Goal: Communication & Community: Answer question/provide support

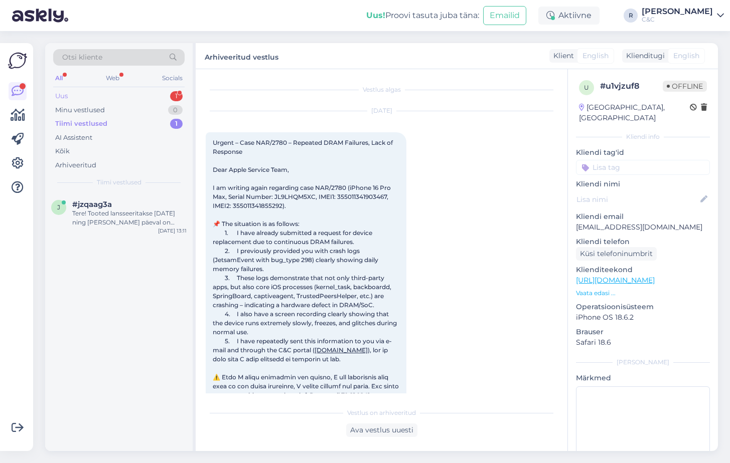
scroll to position [2031, 0]
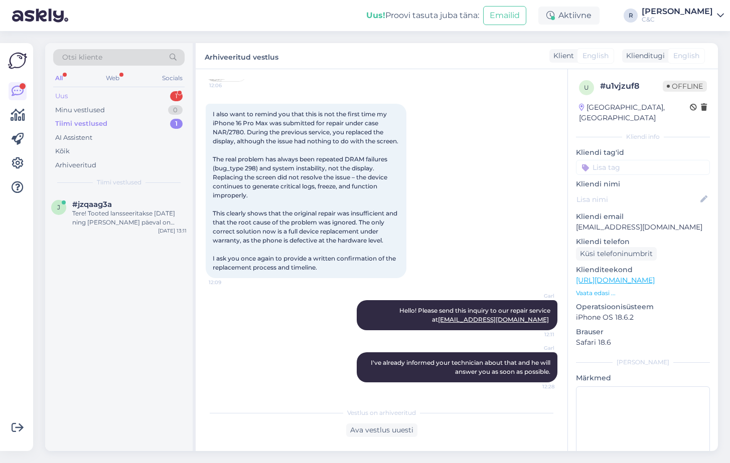
click at [131, 95] on div "Uus 1" at bounding box center [118, 96] width 131 height 14
click at [139, 217] on div "Tere." at bounding box center [129, 213] width 114 height 9
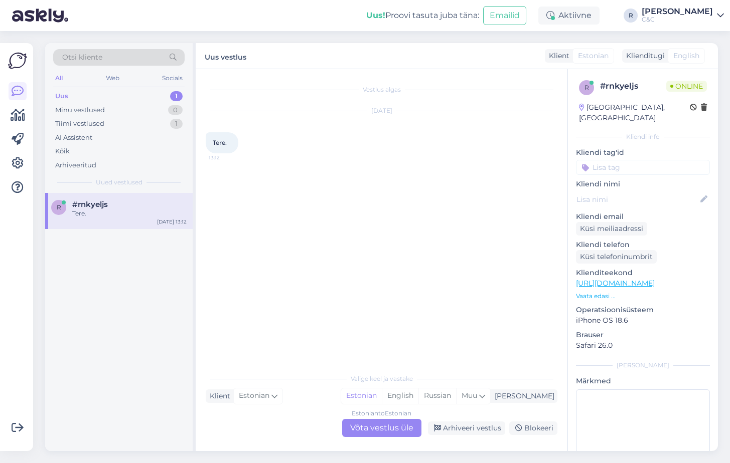
scroll to position [0, 0]
click at [367, 426] on div "Estonian to Estonian Võta vestlus üle" at bounding box center [381, 428] width 79 height 18
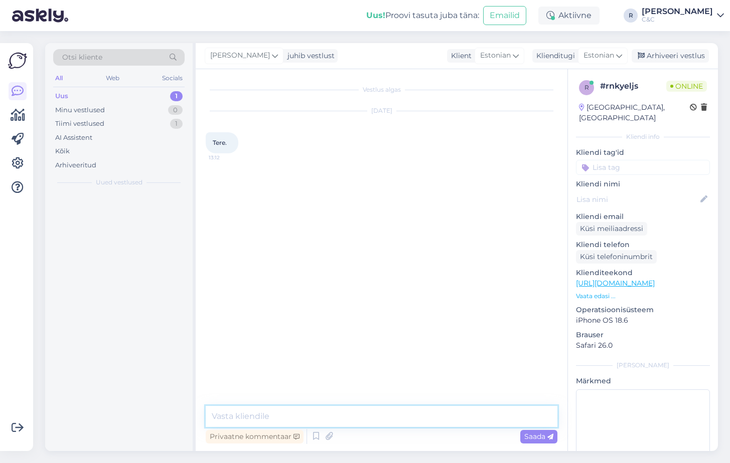
click at [347, 407] on textarea at bounding box center [382, 416] width 352 height 21
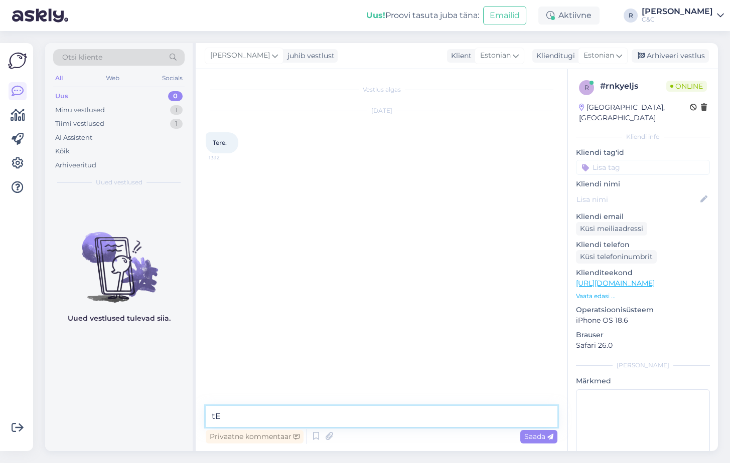
type textarea "t"
type textarea "Tere! Kuidas saan teile abiks olla?"
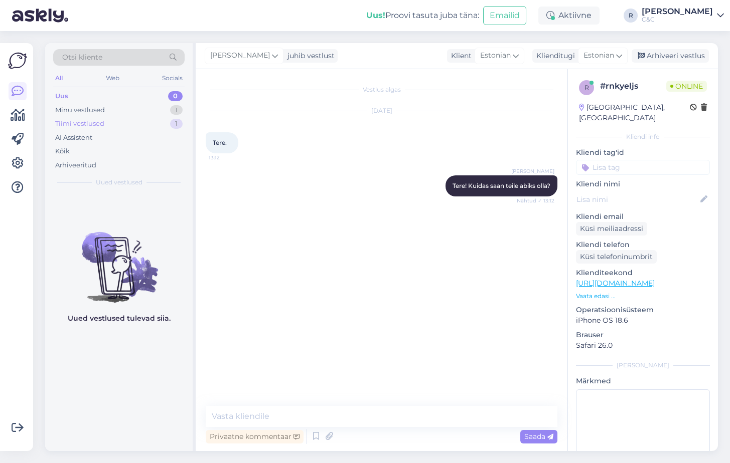
click at [160, 123] on div "Tiimi vestlused 1" at bounding box center [118, 124] width 131 height 14
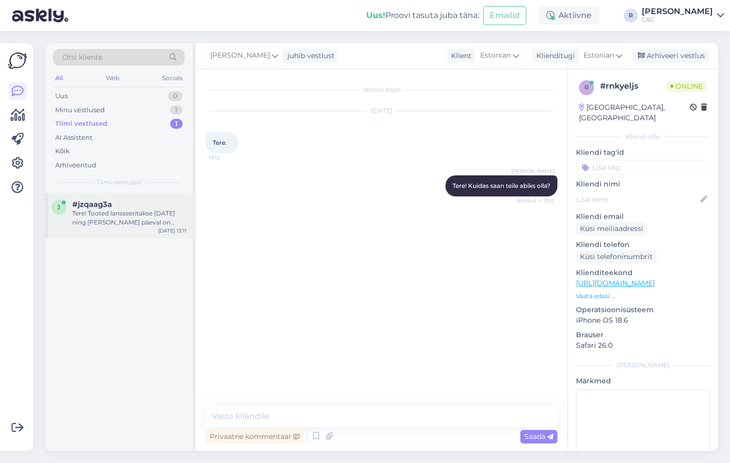
click at [126, 202] on div "#jzqaag3a" at bounding box center [129, 204] width 114 height 9
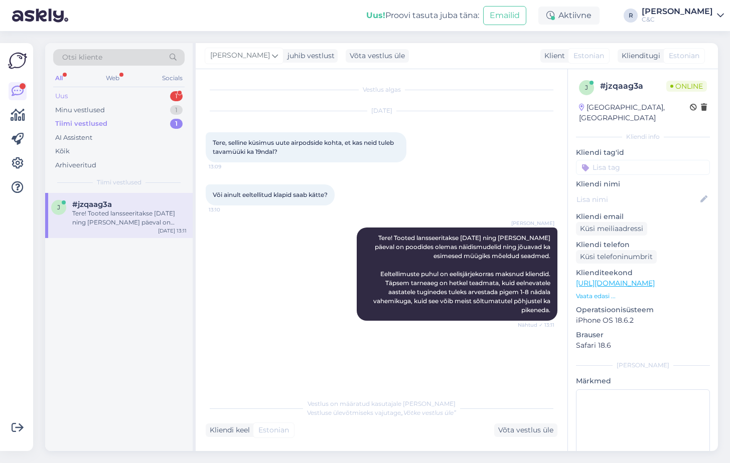
click at [153, 100] on div "Uus 1" at bounding box center [118, 96] width 131 height 14
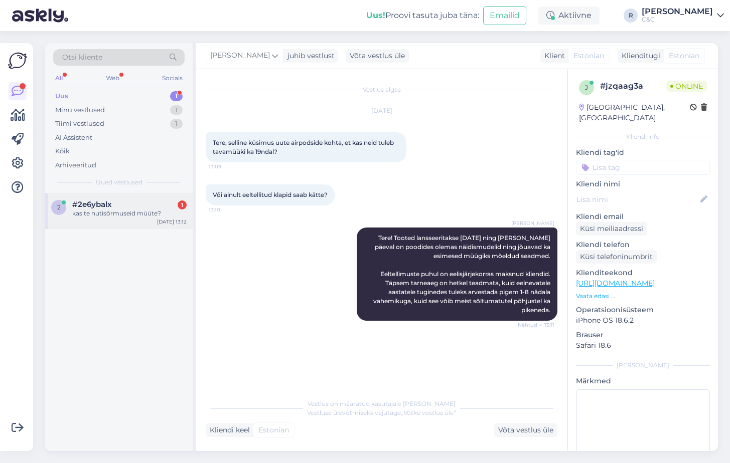
click at [121, 218] on div "kas te nutisõrmuseid müüte?" at bounding box center [129, 213] width 114 height 9
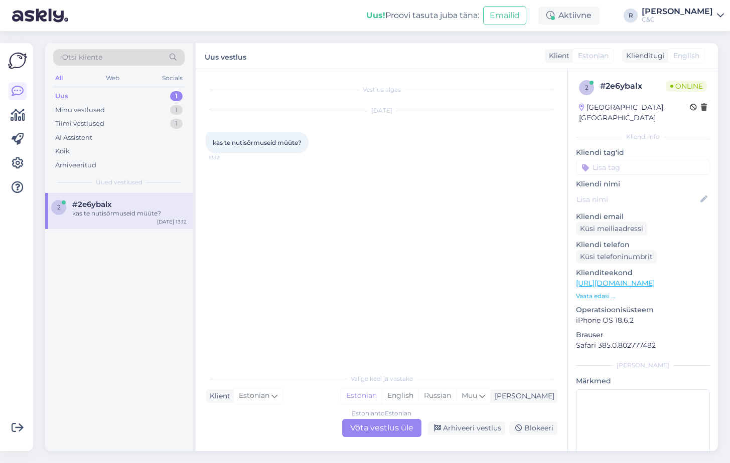
click at [375, 427] on div "Estonian to Estonian Võta vestlus üle" at bounding box center [381, 428] width 79 height 18
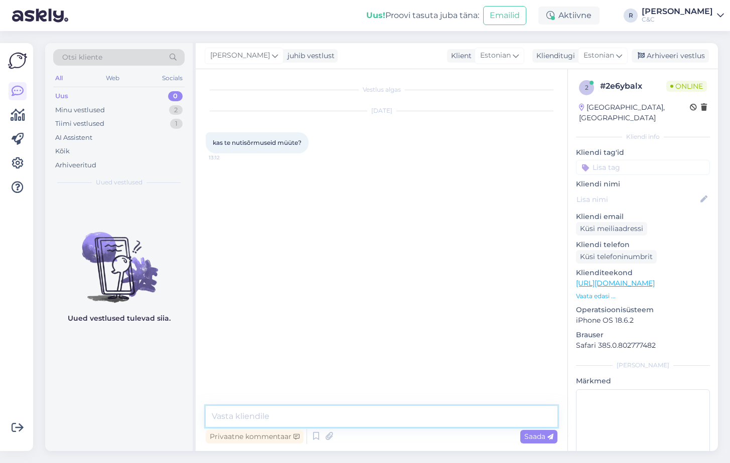
click at [363, 417] on textarea at bounding box center [382, 416] width 352 height 21
type textarea "Tere! Ei müü, meie tootevalikus pole selliseid asju üldse."
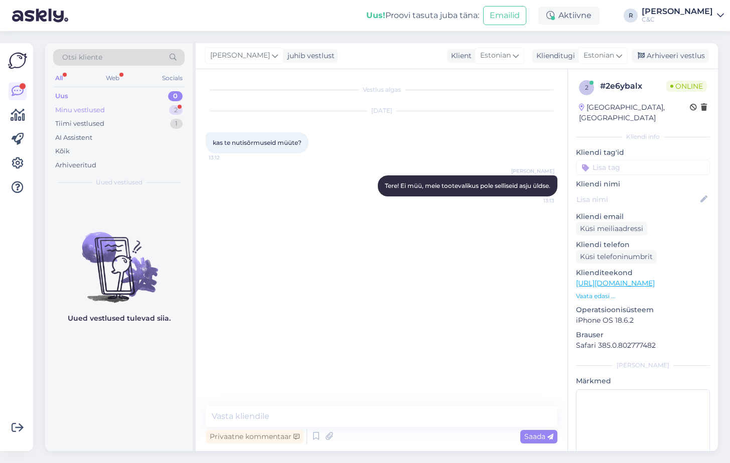
click at [154, 103] on div "Minu vestlused 2" at bounding box center [118, 110] width 131 height 14
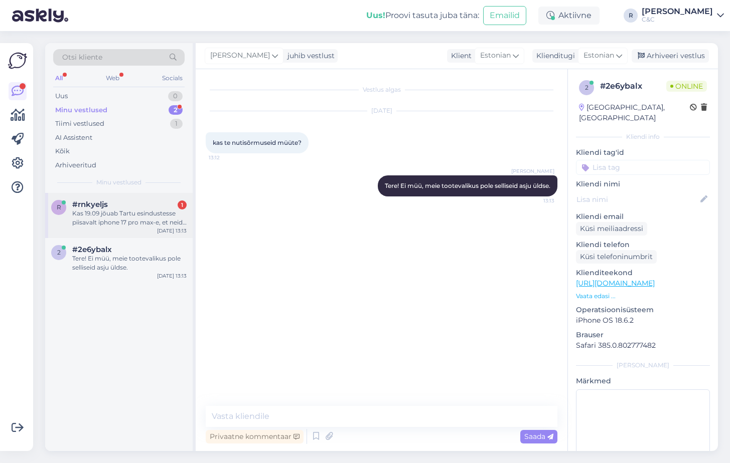
click at [129, 194] on div "r #rnkyeljs 1 Kas 19.09 jõuab Tartu esindustesse piisavalt iphone 17 pro max-e,…" at bounding box center [118, 215] width 147 height 45
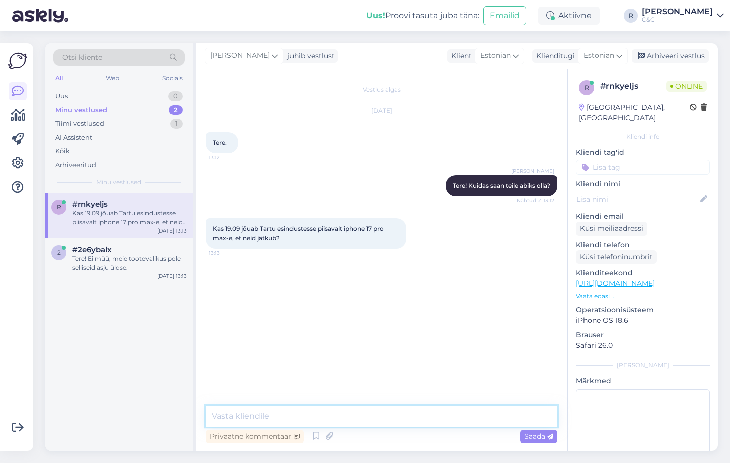
click at [284, 417] on textarea at bounding box center [382, 416] width 352 height 21
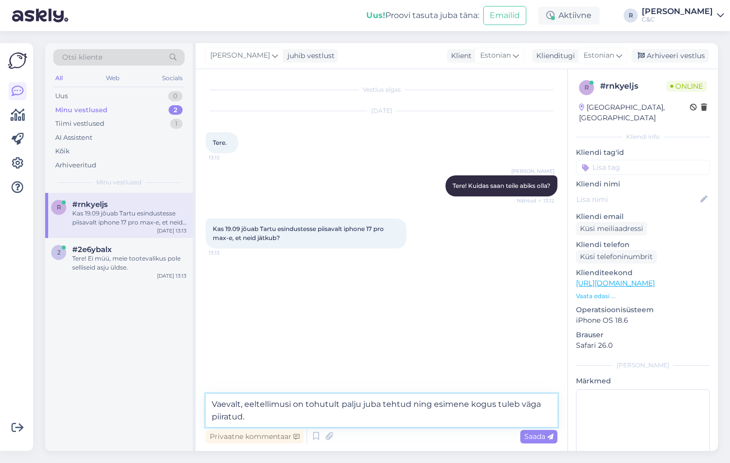
type textarea "Vaevalt, eeltellimusi on tohutult palju juba tehtud ning esimene kogus tuleb vä…"
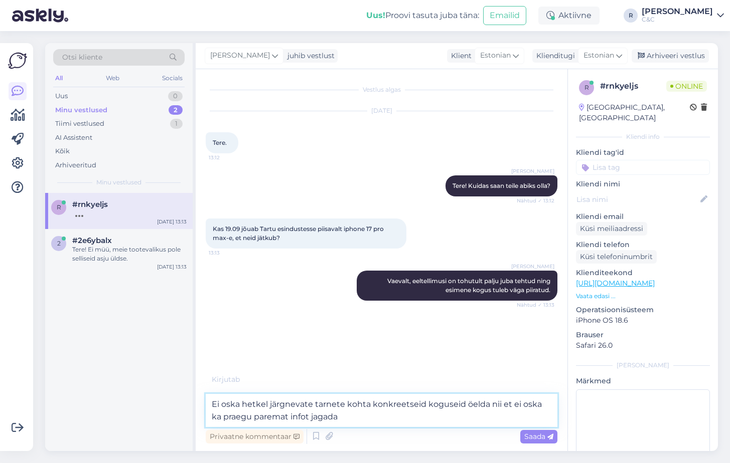
type textarea "Ei oska hetkel järgnevate tarnete kohta konkreetseid koguseid öelda nii et ei o…"
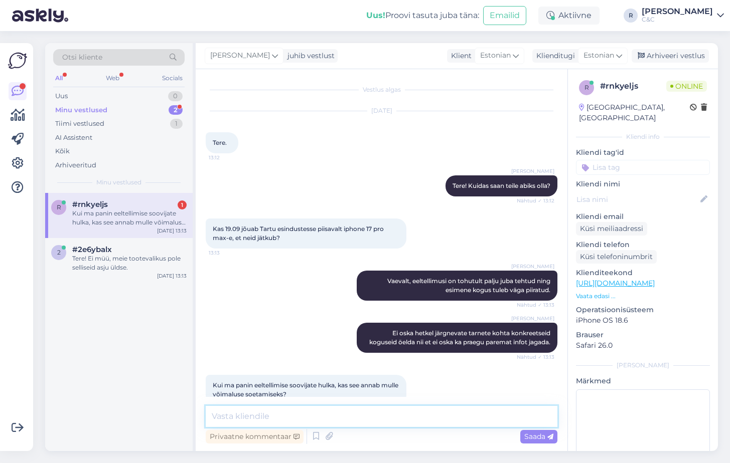
scroll to position [19, 0]
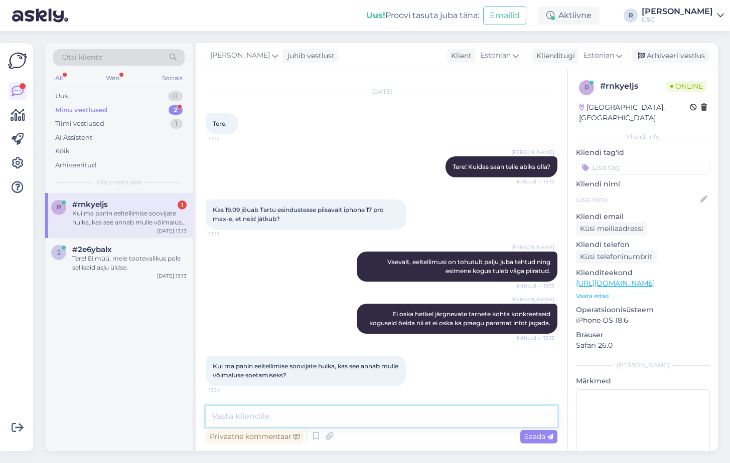
click at [283, 413] on textarea at bounding box center [382, 416] width 352 height 21
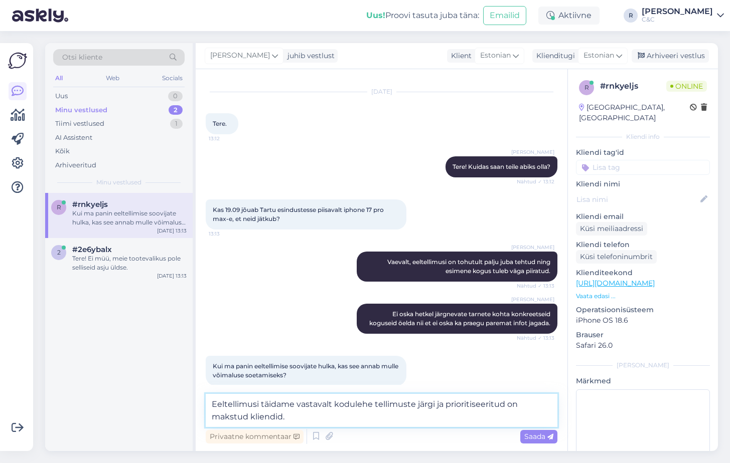
type textarea "Eeltellimusi täidame vastavalt kodulehe tellimuste järgi ja prioritiseeritud on…"
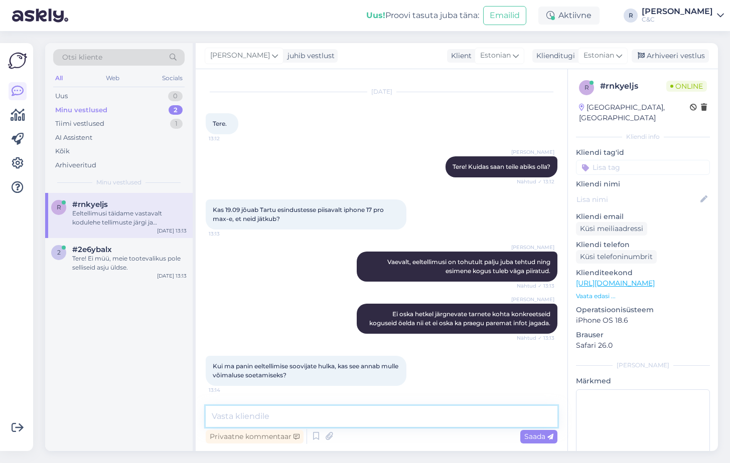
scroll to position [71, 0]
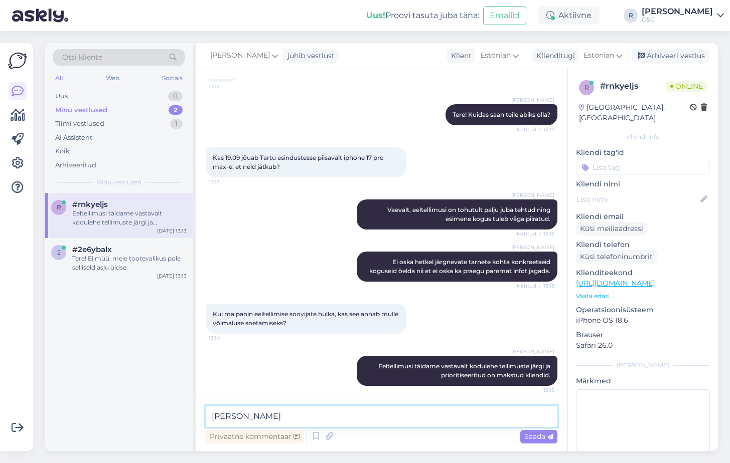
click at [290, 414] on textarea "Kui" at bounding box center [382, 416] width 352 height 21
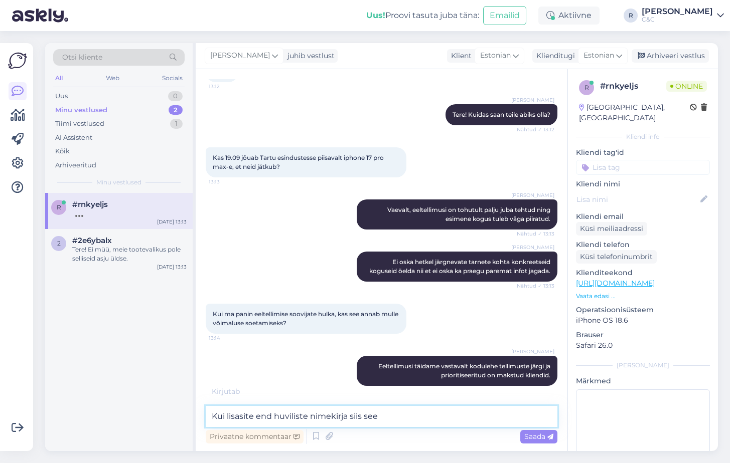
type textarea "Kui lisasite end huviliste nimekirja siis see"
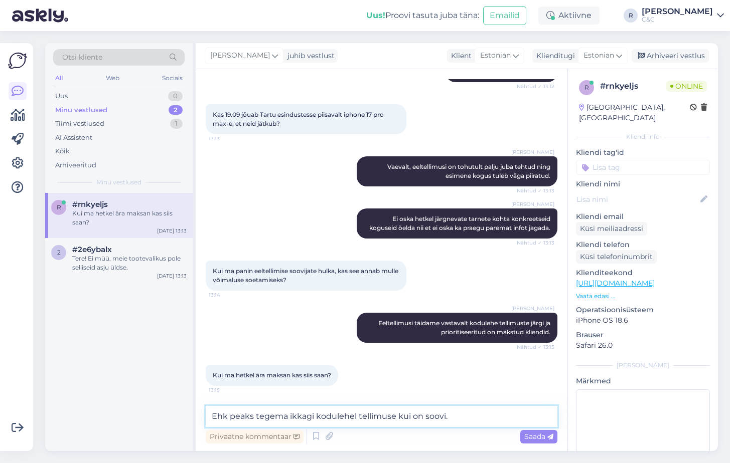
type textarea "Ehk peaks tegema ikkagi kodulehel tellimuse kui on soovi."
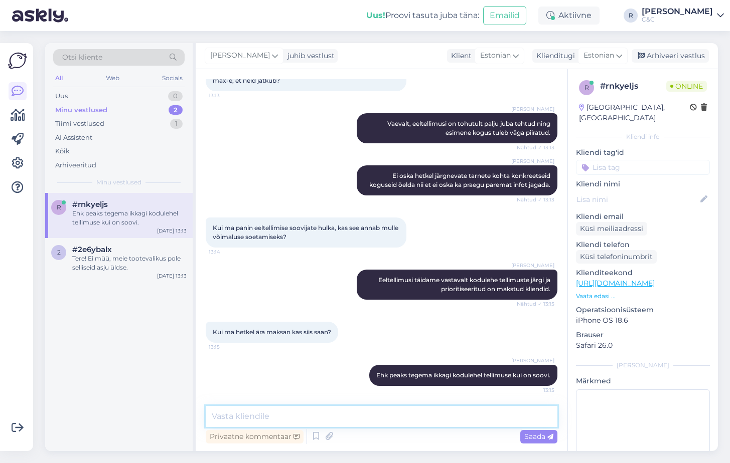
type textarea "N"
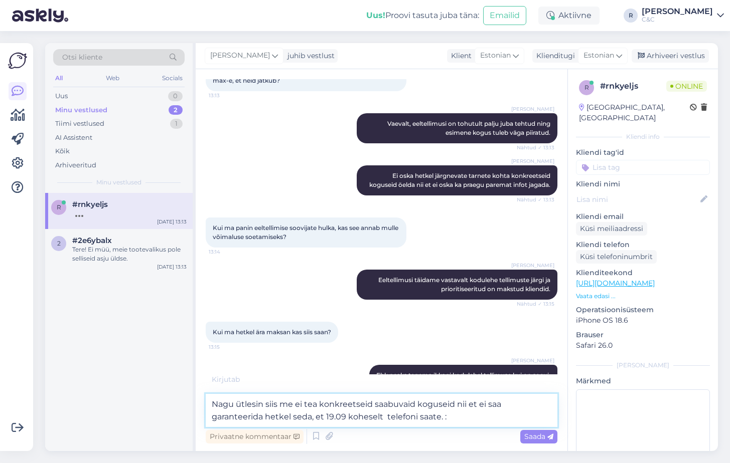
type textarea "Nagu ütlesin siis me ei tea konkreetseid saabuvaid koguseid nii et ei saa garan…"
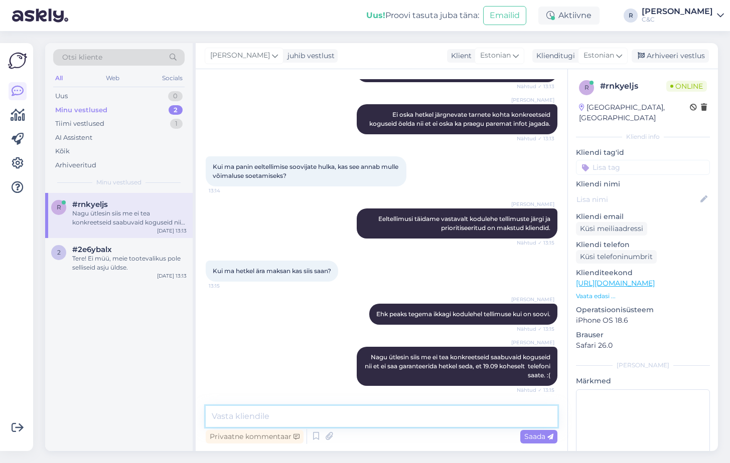
scroll to position [229, 0]
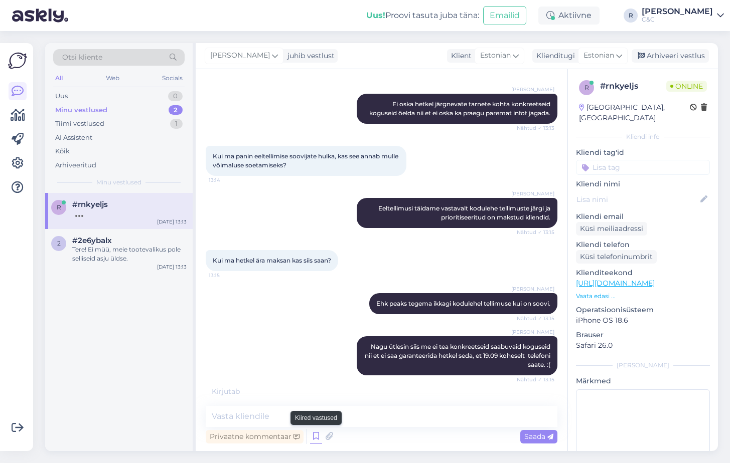
click at [316, 438] on icon at bounding box center [316, 436] width 12 height 15
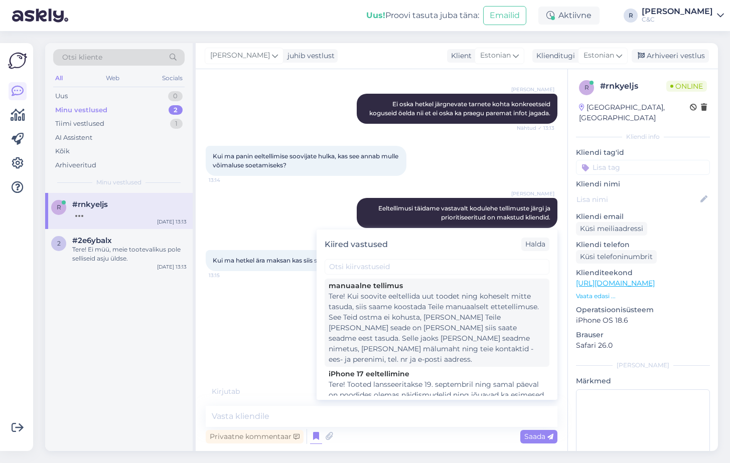
click at [393, 328] on div "Tere! Kui soovite eeltellida uut toodet ning koheselt mitte tasuda, siis saame …" at bounding box center [437, 328] width 217 height 74
type textarea "Tere! Kui soovite eeltellida uut toodet ning koheselt mitte tasuda, siis saame …"
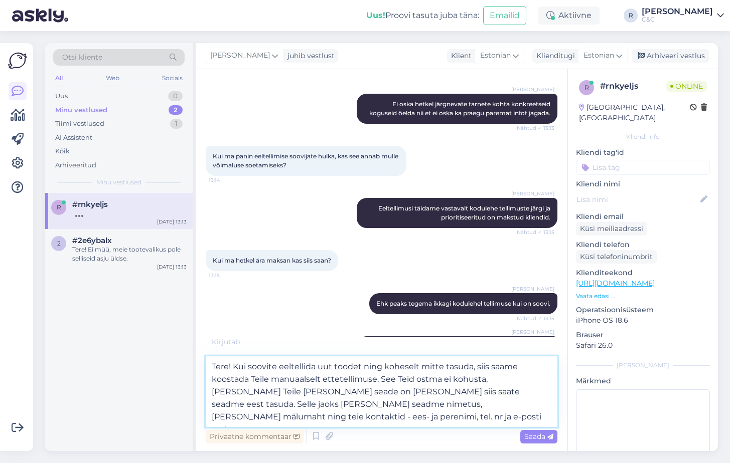
drag, startPoint x: 233, startPoint y: 365, endPoint x: 194, endPoint y: 366, distance: 39.6
click at [194, 366] on div "Otsi kliente All Web Socials Uus 0 Minu vestlused 2 Tiimi vestlused 1 AI Assist…" at bounding box center [381, 247] width 673 height 408
click at [258, 376] on textarea "Tere! Kui soovite eeltellida uut toodet ning koheselt mitte tasuda, siis saame …" at bounding box center [382, 392] width 352 height 71
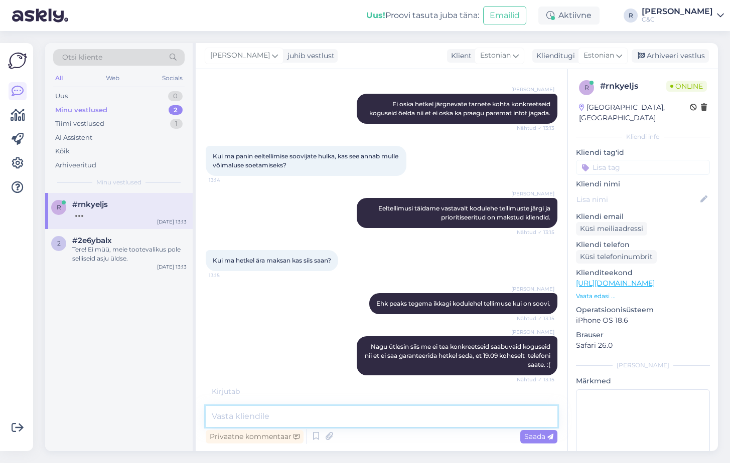
scroll to position [219, 0]
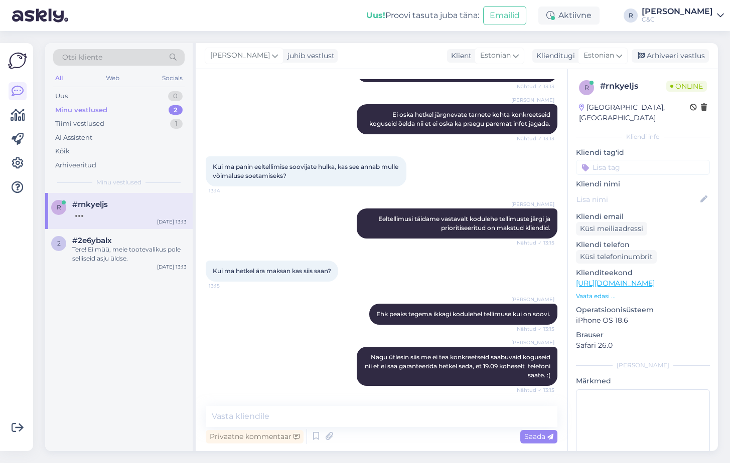
click at [303, 209] on div "Ross Eeltellimusi täidame vastavalt kodulehe tellimuste järgi ja prioritiseerit…" at bounding box center [382, 224] width 352 height 52
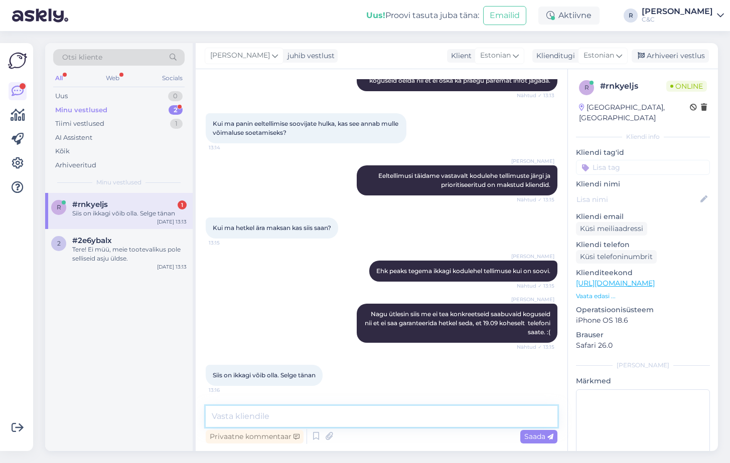
click at [289, 410] on textarea at bounding box center [382, 416] width 352 height 21
click at [151, 218] on div "r #rnkyeljs 1 Siis on ikkagi võib olla. Selge tänan Sep 16 13:13" at bounding box center [118, 211] width 147 height 36
click at [319, 409] on textarea at bounding box center [382, 416] width 352 height 21
type textarea "Ikka, head :)!"
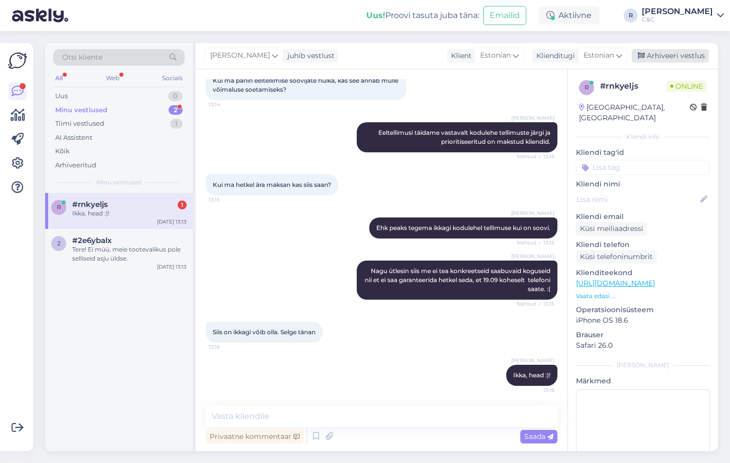
click at [642, 57] on icon at bounding box center [641, 56] width 7 height 7
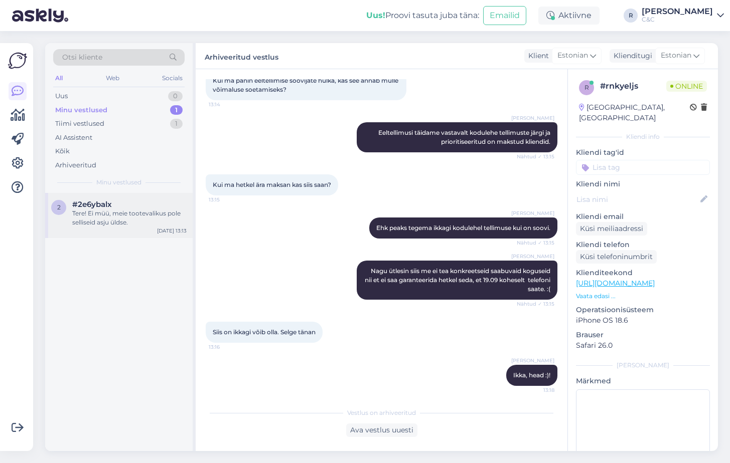
click at [150, 224] on div "Tere! Ei müü, meie tootevalikus pole selliseid asju üldse." at bounding box center [129, 218] width 114 height 18
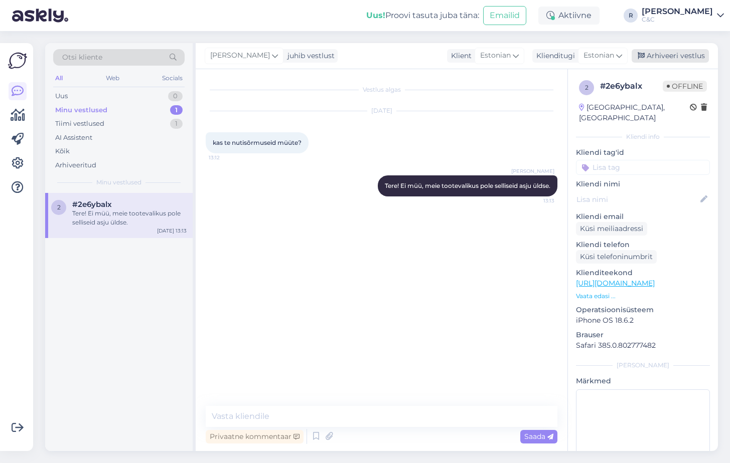
click at [698, 55] on div "Arhiveeri vestlus" at bounding box center [669, 56] width 77 height 14
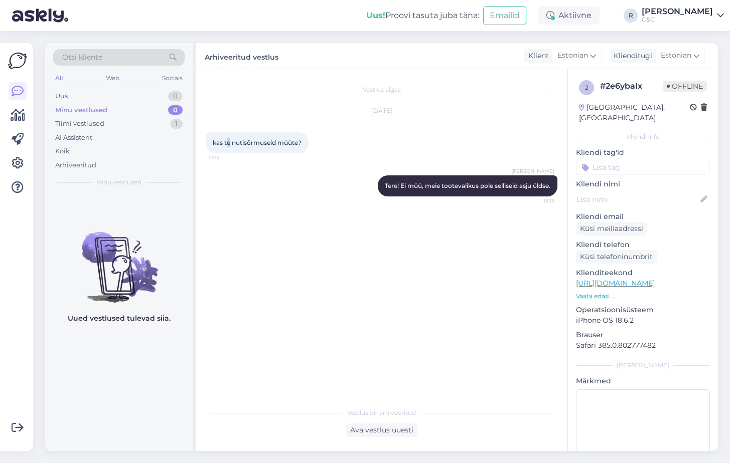
click at [229, 164] on div "Sep 16 2025 kas te nutisõrmuseid müüte? 13:12" at bounding box center [382, 132] width 352 height 64
click at [145, 143] on div "AI Assistent" at bounding box center [118, 138] width 131 height 14
click at [167, 96] on div "Uus 1" at bounding box center [118, 96] width 131 height 14
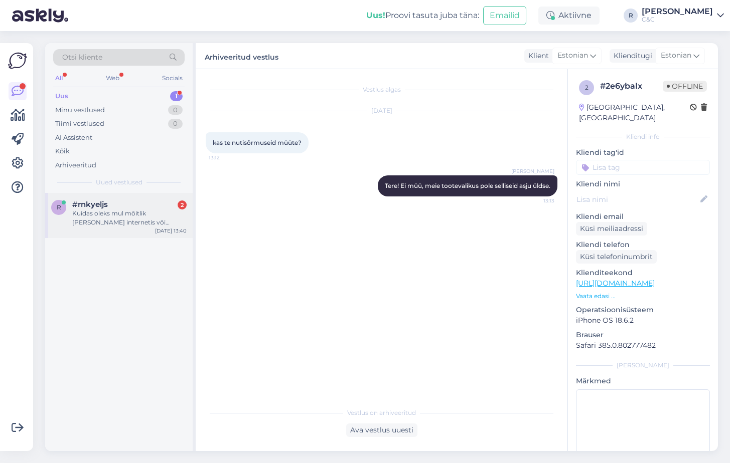
click at [145, 200] on div "#rnkyeljs 2" at bounding box center [129, 204] width 114 height 9
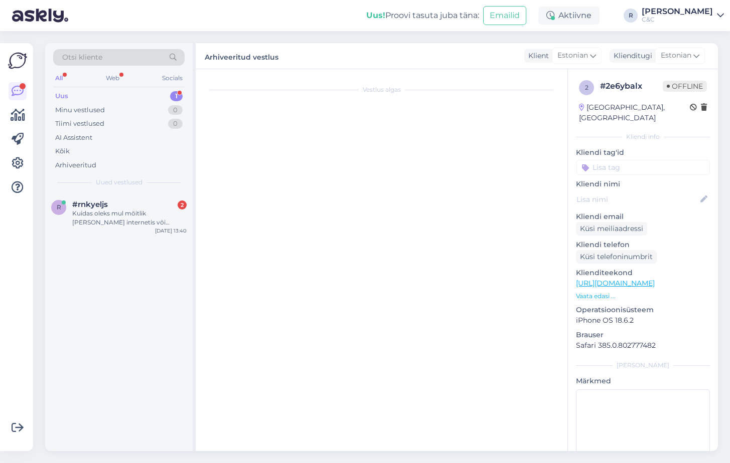
scroll to position [447, 0]
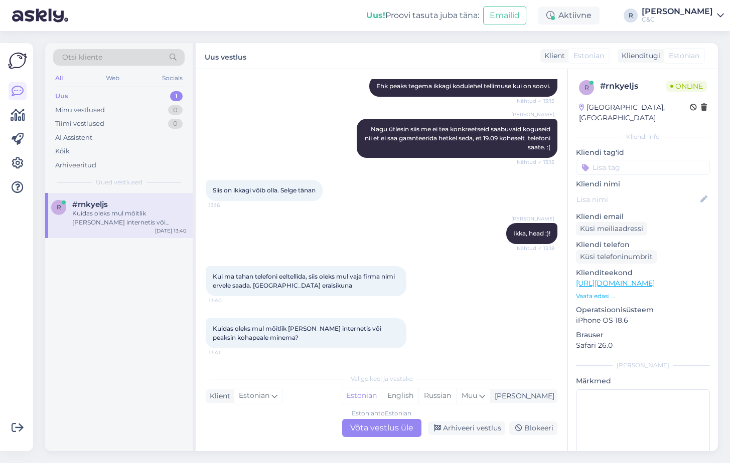
click at [390, 415] on div "Estonian to Estonian" at bounding box center [382, 413] width 60 height 9
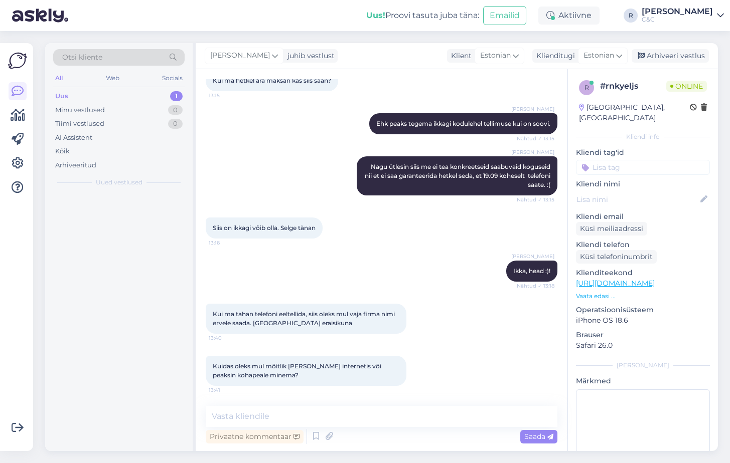
scroll to position [409, 0]
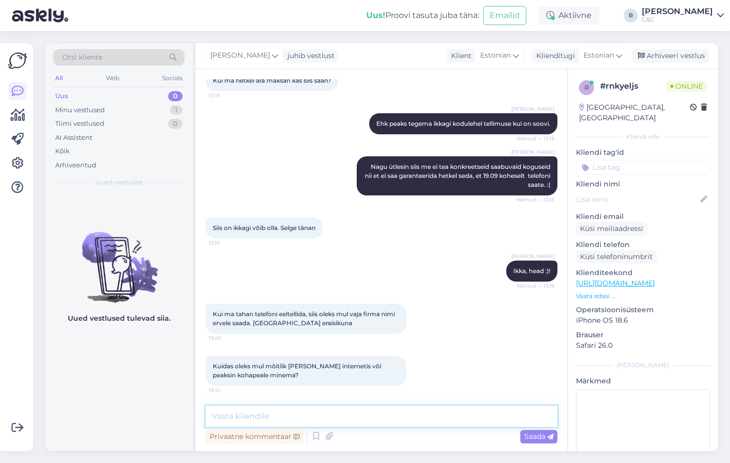
click at [384, 412] on textarea at bounding box center [382, 416] width 352 height 21
type textarea "Tere!"
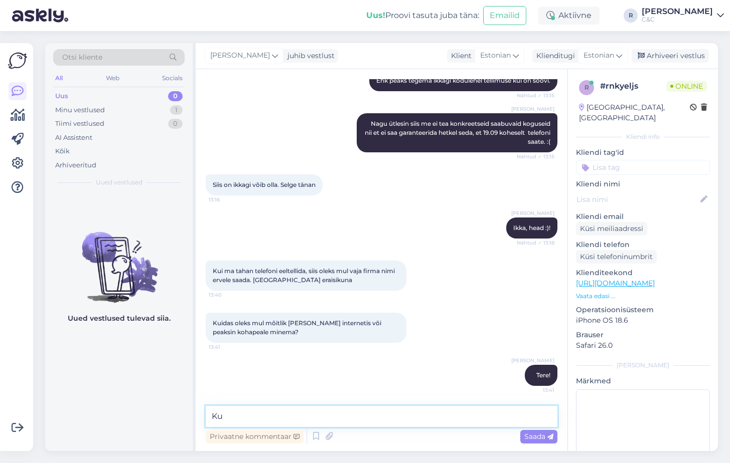
type textarea "K"
type textarea "Saate internetis teha ettevõtte nimele"
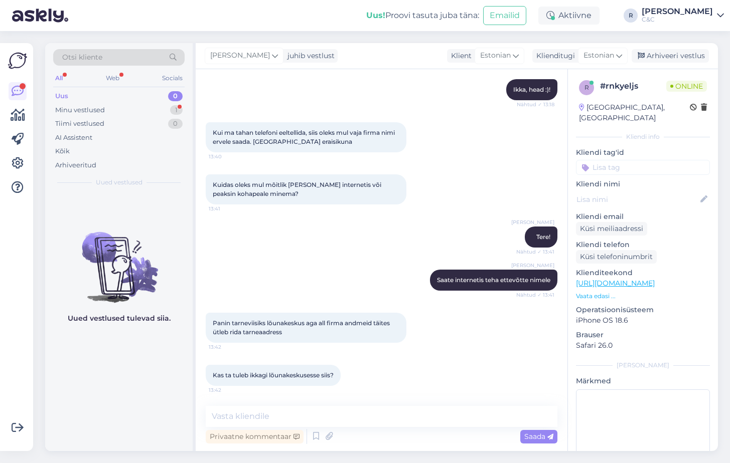
scroll to position [634, 0]
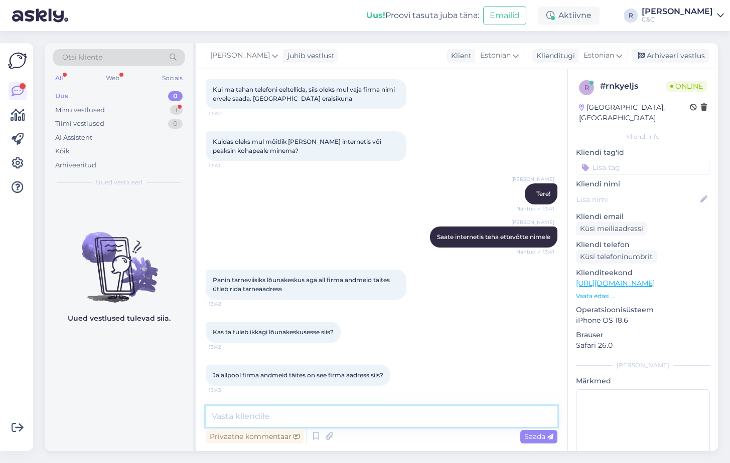
click at [374, 408] on textarea at bounding box center [382, 416] width 352 height 21
click at [357, 416] on textarea at bounding box center [382, 416] width 352 height 21
click at [352, 418] on textarea at bounding box center [382, 416] width 352 height 21
type textarea "T"
type textarea "Firma aadress täpselt."
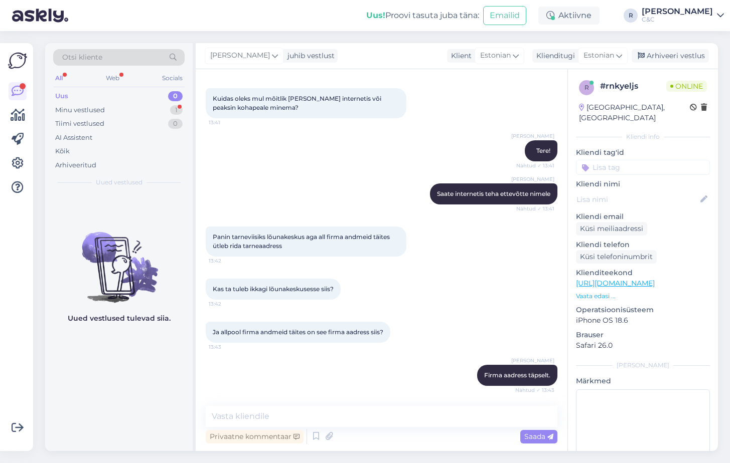
scroll to position [720, 0]
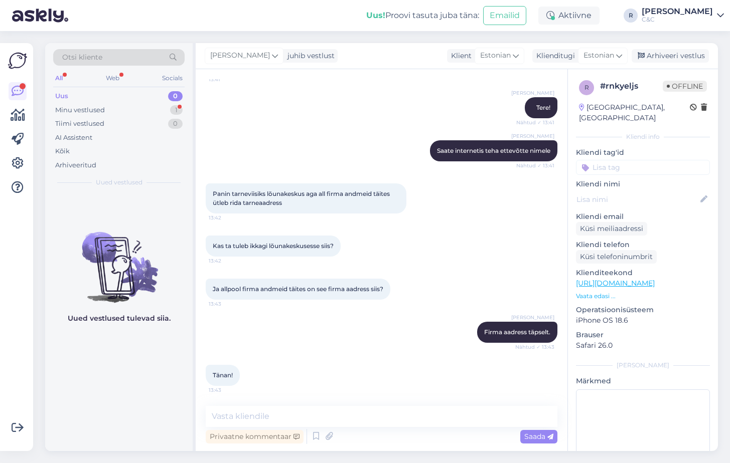
click at [152, 275] on img at bounding box center [118, 259] width 147 height 90
click at [279, 412] on textarea at bounding box center [382, 416] width 352 height 21
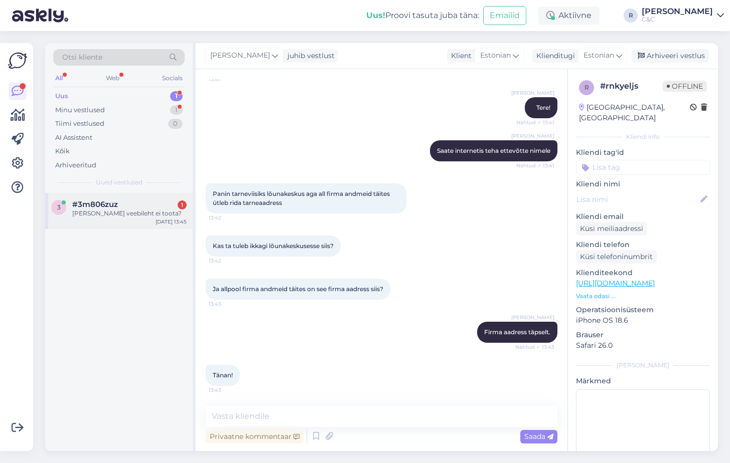
click at [137, 201] on div "#3m806zuz 1" at bounding box center [129, 204] width 114 height 9
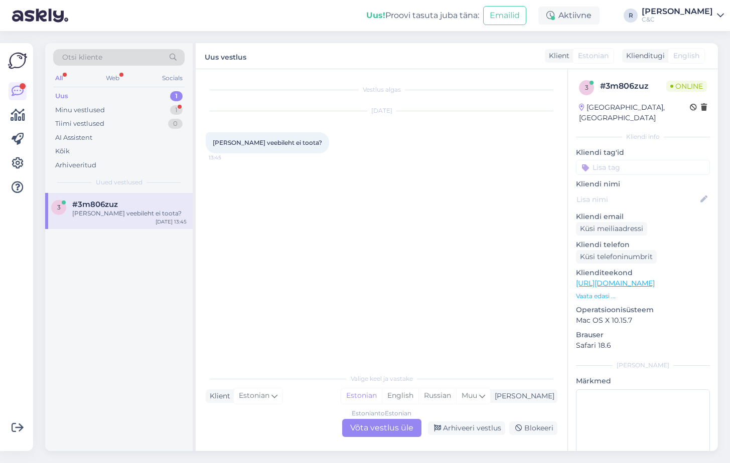
click at [352, 415] on div "Estonian to Estonian" at bounding box center [382, 413] width 60 height 9
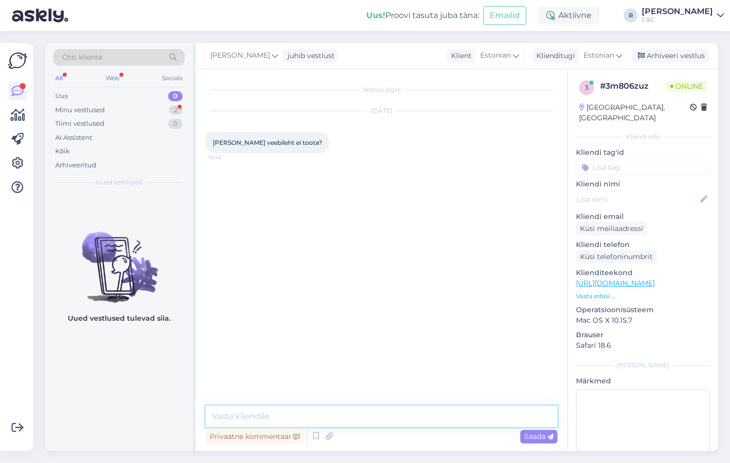
click at [321, 410] on textarea at bounding box center [382, 416] width 352 height 21
type textarea "Tere! Mis täpsemalt?"
type textarea "'"
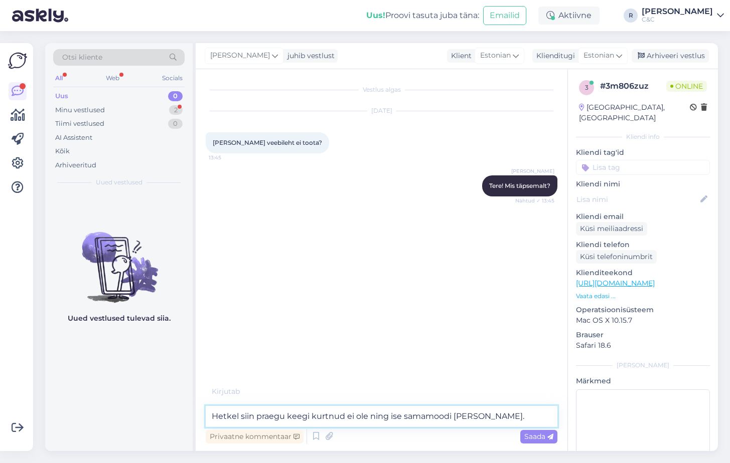
type textarea "Hetkel siin praegu keegi kurtnud ei ole ning ise samamoodi [PERSON_NAME]."
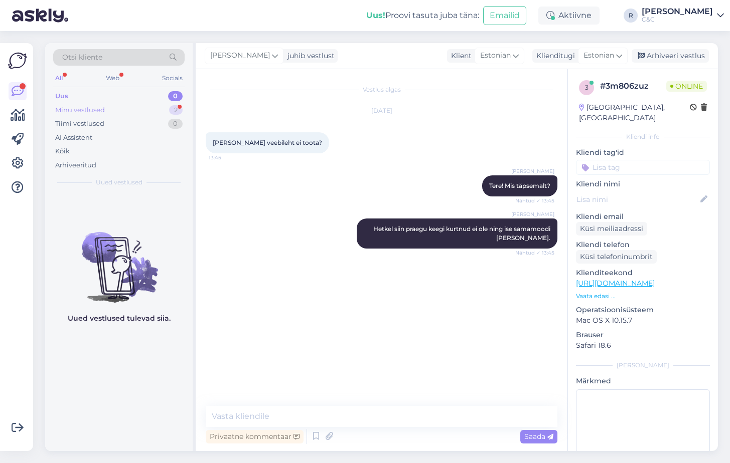
click at [159, 114] on div "Minu vestlused 2" at bounding box center [118, 110] width 131 height 14
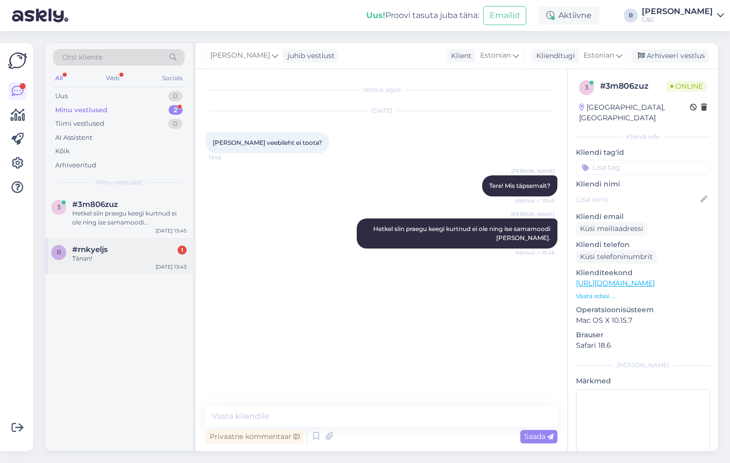
click at [121, 249] on div "#rnkyeljs 1" at bounding box center [129, 249] width 114 height 9
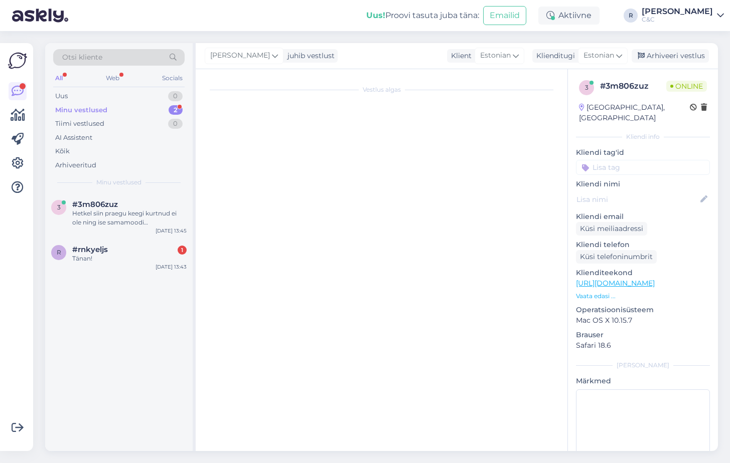
scroll to position [720, 0]
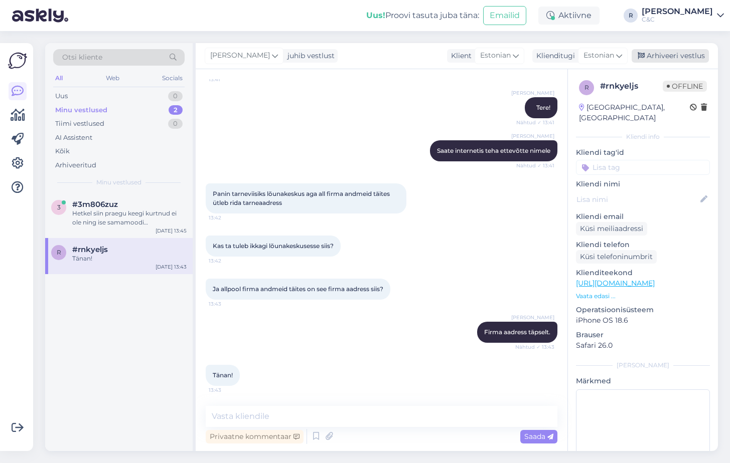
click at [653, 52] on div "Arhiveeri vestlus" at bounding box center [669, 56] width 77 height 14
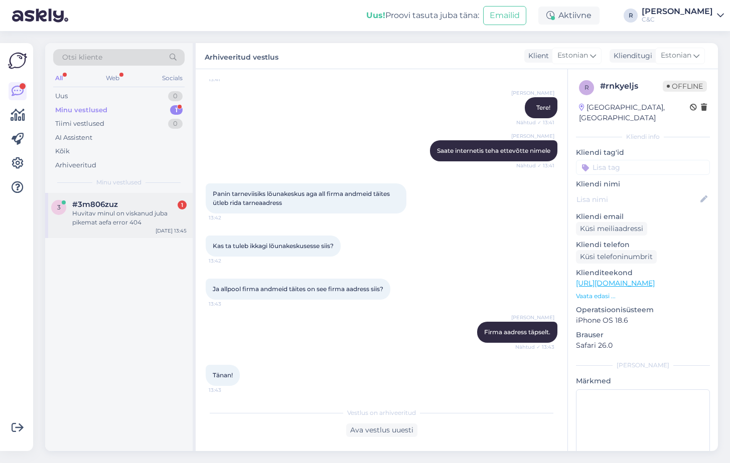
click at [106, 228] on div "3 #3m806zuz 1 Huvitav minul on viskanud juba pikemat aefa error 404 Sep 16 13:45" at bounding box center [118, 215] width 147 height 45
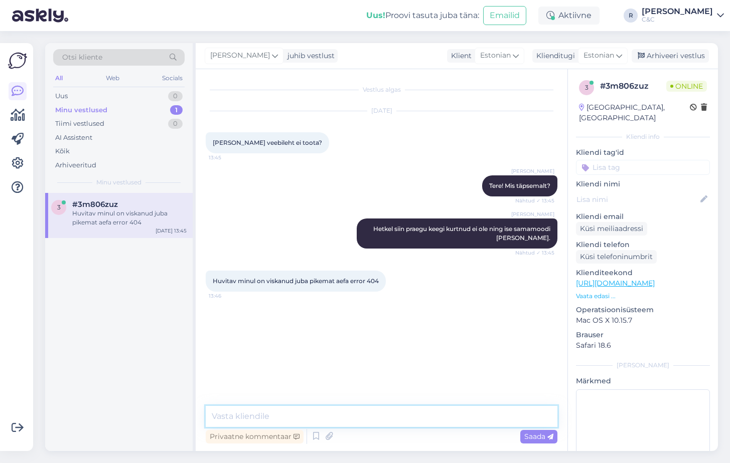
click at [285, 415] on textarea at bounding box center [382, 416] width 352 height 21
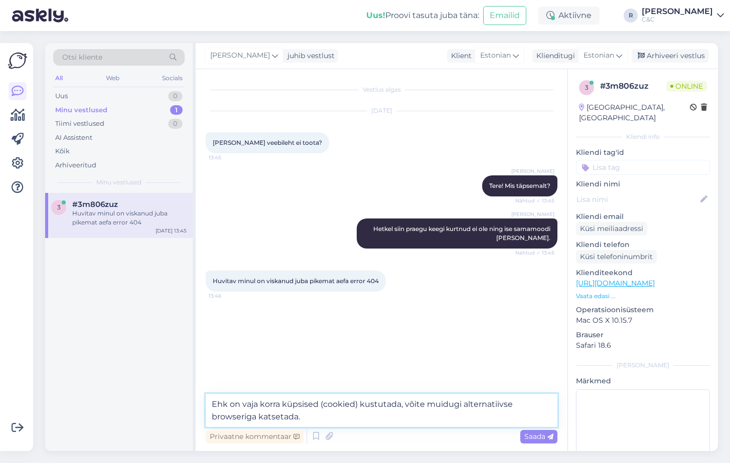
type textarea "Ehk on vaja korra küpsised (cookied) kustutada, võite muidugi alternatiivse bro…"
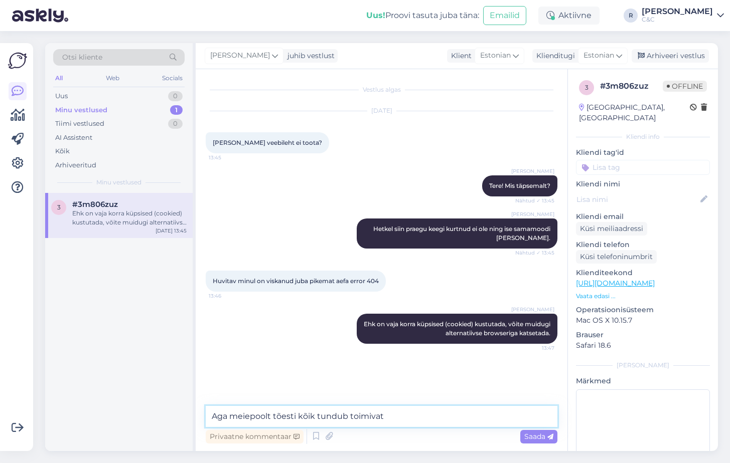
type textarea "Aga meiepoolt tõesti kõik tundub toimivat."
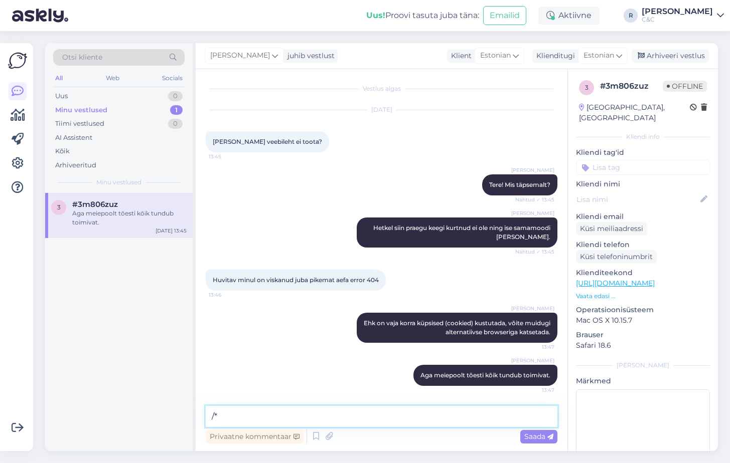
type textarea "/*"
click at [274, 409] on textarea "/*" at bounding box center [382, 416] width 352 height 21
drag, startPoint x: 210, startPoint y: 414, endPoint x: 184, endPoint y: 414, distance: 26.1
click at [185, 414] on div "Otsi kliente All Web Socials Uus 0 Minu vestlused 1 Tiimi vestlused 0 AI Assist…" at bounding box center [381, 247] width 673 height 408
click at [670, 60] on div "Arhiveeri vestlus" at bounding box center [669, 56] width 77 height 14
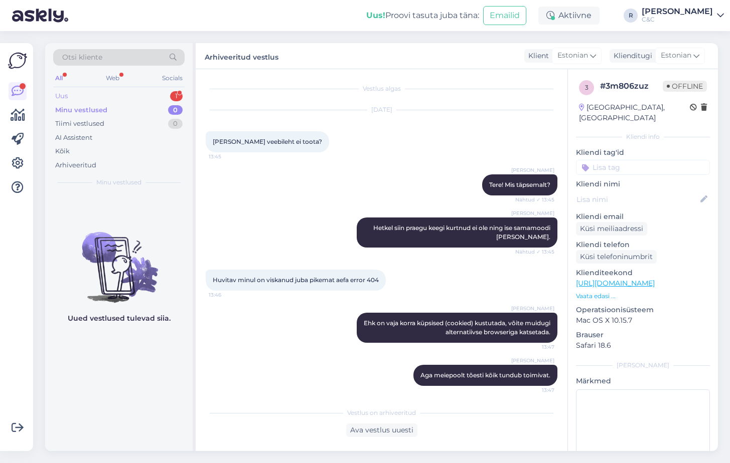
click at [168, 100] on div "Uus 1" at bounding box center [118, 96] width 131 height 14
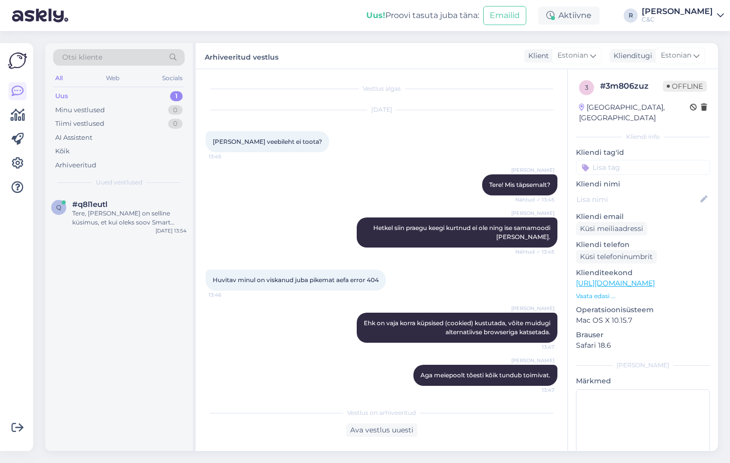
click at [169, 95] on div "Uus 1" at bounding box center [118, 96] width 131 height 14
click at [137, 206] on div "#q8l1eutl" at bounding box center [129, 204] width 114 height 9
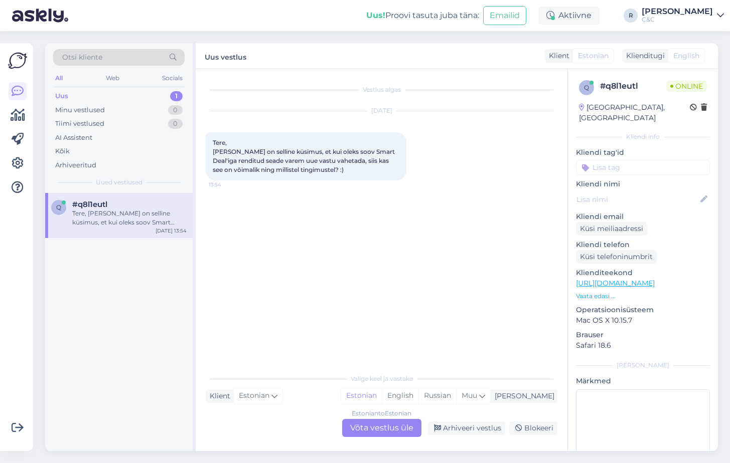
click at [391, 433] on div "Estonian to Estonian Võta vestlus üle" at bounding box center [381, 428] width 79 height 18
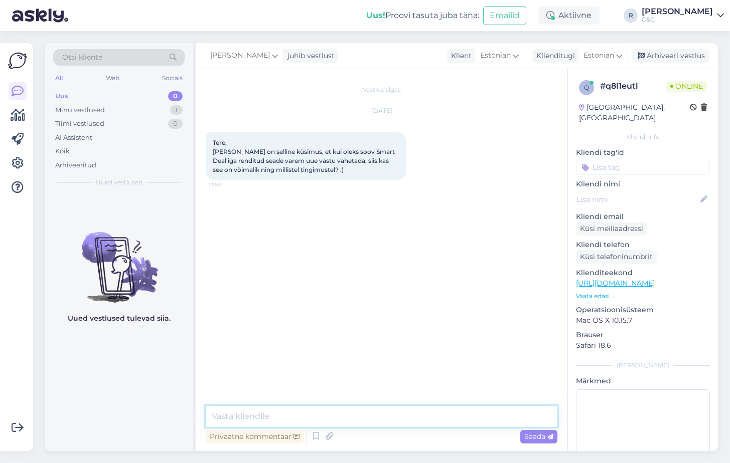
click at [368, 422] on textarea at bounding box center [382, 416] width 352 height 21
type textarea "t"
type textarea "Tere! Sõltub teie lepingust."
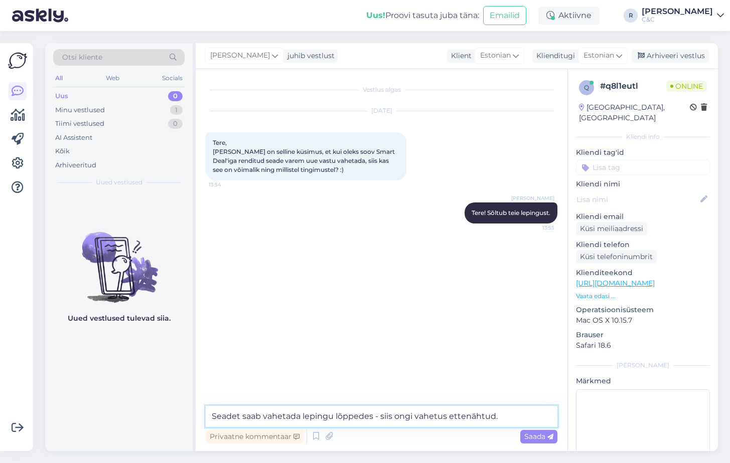
type textarea "Seadet saab vahetada lepingu lõppedes - siis ongi vahetus ettenähtud."
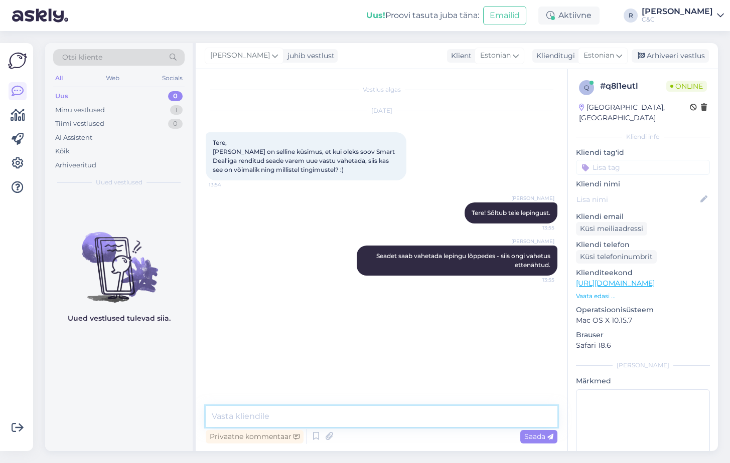
type textarea "S"
type textarea "Teile tuleb uuendamise kohta e-mail enne perioodi lõppu ka."
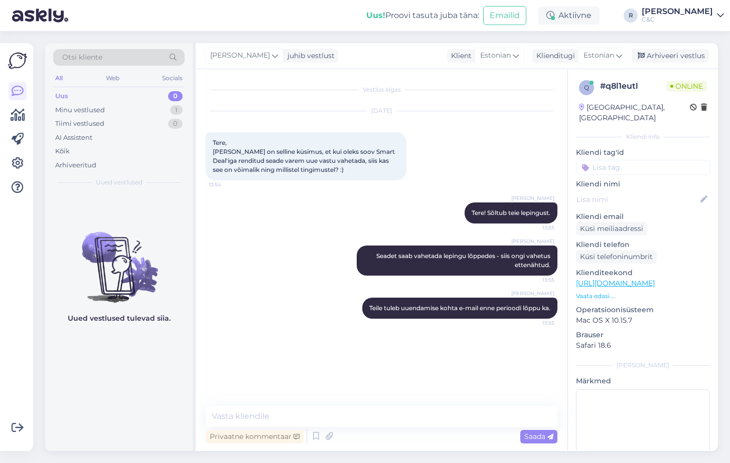
click at [361, 385] on div "Vestlus algas Sep 16 2025 Tere, Minul on selline küsimus, et kui oleks soov Sma…" at bounding box center [386, 238] width 361 height 318
click at [372, 234] on div "Ross Tere! Sõltub teie lepingust. 13:55" at bounding box center [382, 213] width 352 height 43
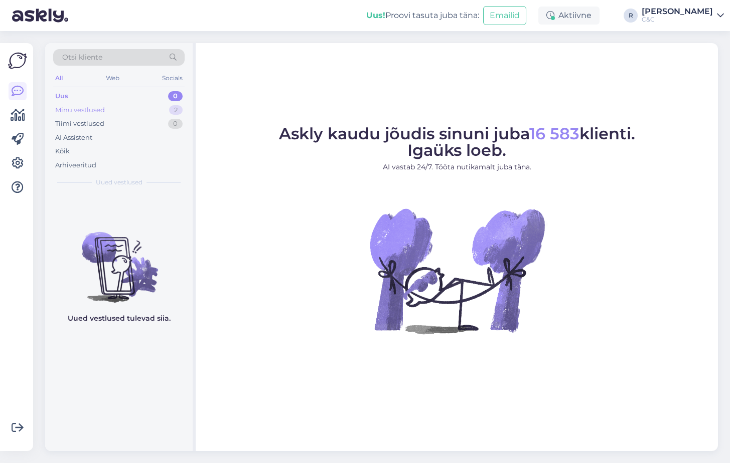
click at [176, 114] on div "2" at bounding box center [176, 110] width 14 height 10
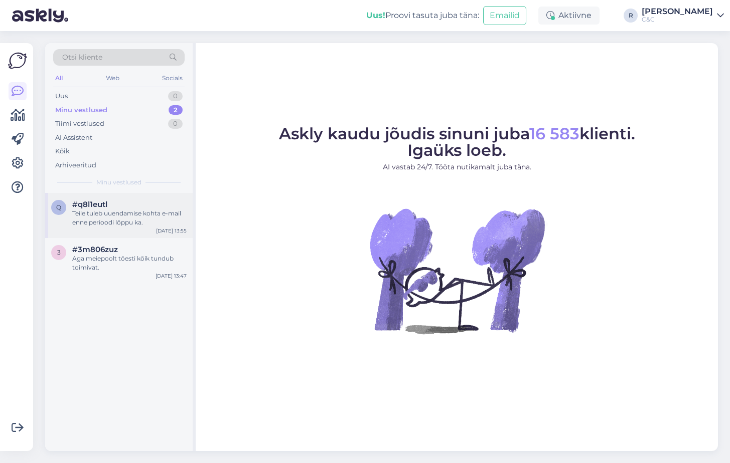
click at [140, 210] on div "Teile tuleb uuendamise kohta e-mail enne perioodi lõppu ka." at bounding box center [129, 218] width 114 height 18
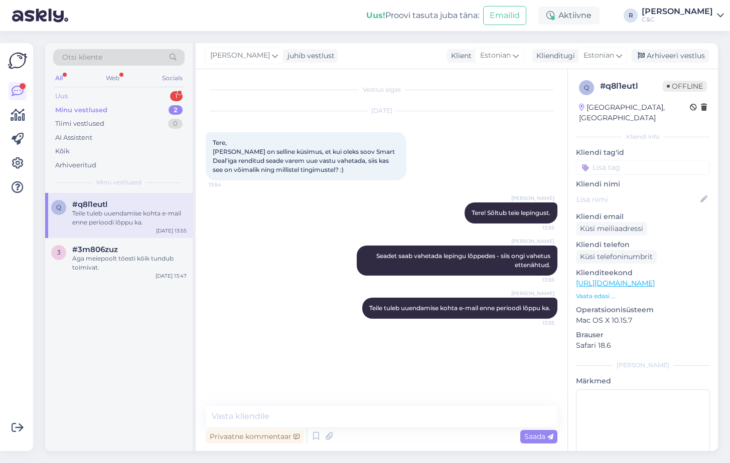
click at [152, 102] on div "Uus 1" at bounding box center [118, 96] width 131 height 14
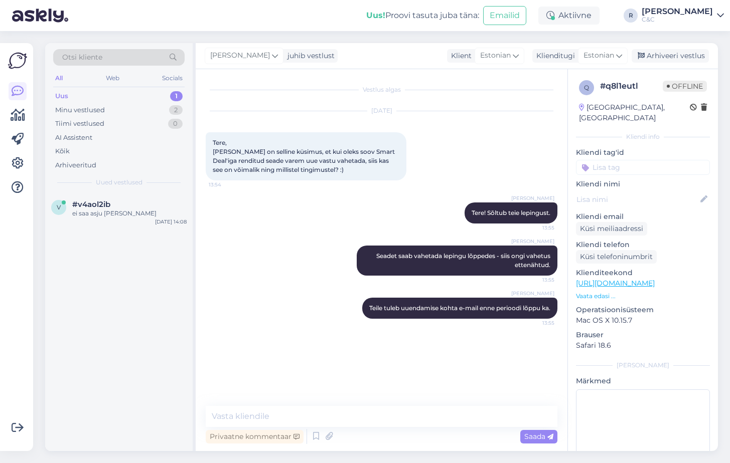
click at [134, 177] on div "Otsi kliente All Web Socials Uus 1 Minu vestlused 2 Tiimi vestlused 0 AI Assist…" at bounding box center [118, 118] width 147 height 150
click at [135, 206] on div "#v4aol2ib" at bounding box center [129, 204] width 114 height 9
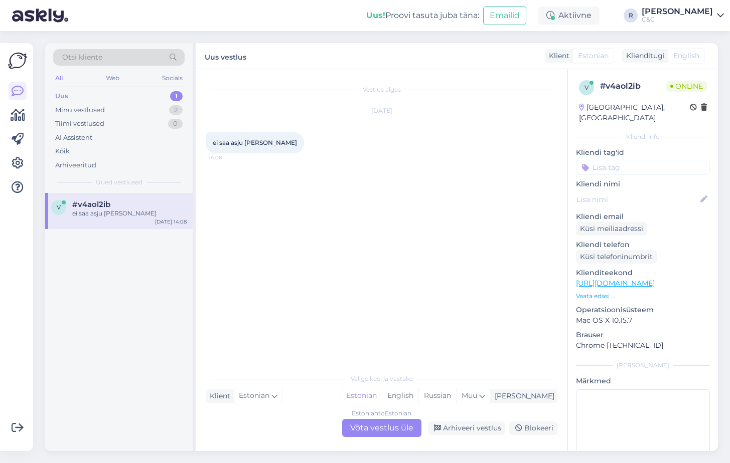
click at [391, 428] on div "Estonian to Estonian Võta vestlus üle" at bounding box center [381, 428] width 79 height 18
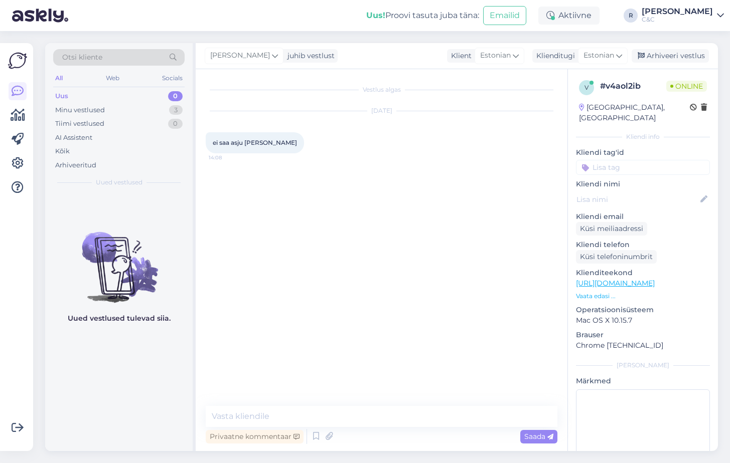
click at [370, 405] on div "Vestlus algas [DATE] ei saa asju lisada ostukorvi 14:08 Privaatne kommentaar Sa…" at bounding box center [382, 260] width 372 height 382
click at [365, 416] on textarea at bounding box center [382, 416] width 352 height 21
type textarea "t"
type textarea "Tere!"
click at [648, 268] on p "Klienditeekond" at bounding box center [643, 273] width 134 height 11
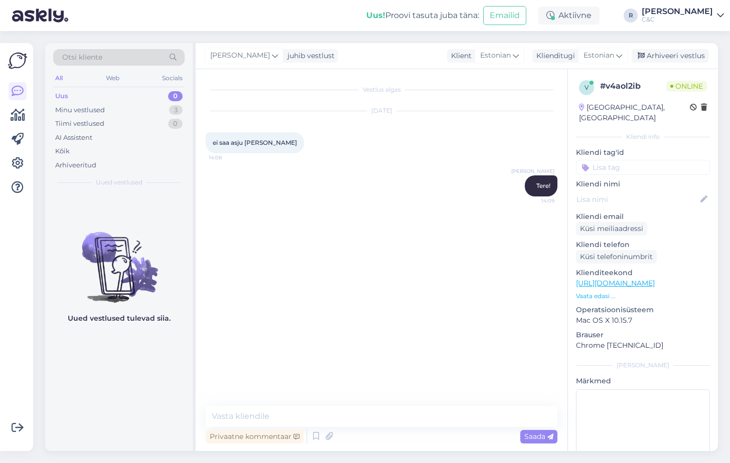
click at [646, 279] on link "[URL][DOMAIN_NAME]" at bounding box center [615, 283] width 79 height 9
drag, startPoint x: 273, startPoint y: 411, endPoint x: 270, endPoint y: 419, distance: 9.2
click at [270, 417] on textarea at bounding box center [382, 416] width 352 height 21
paste textarea "Kas sul on seade, mida lisada tagasiostu?"
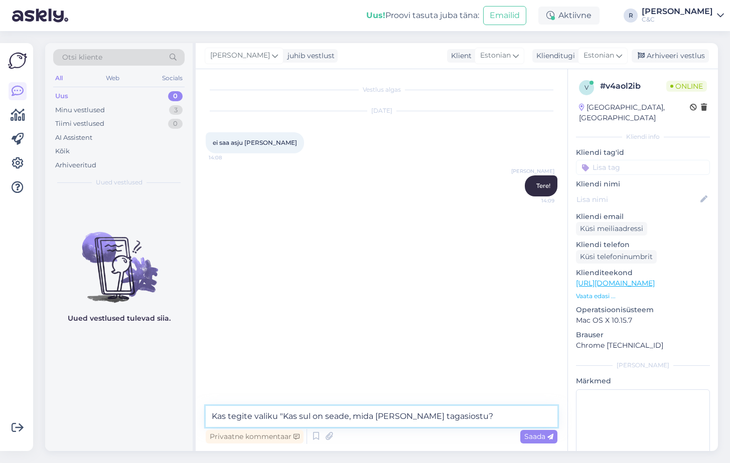
type textarea "Kas tegite valiku "Kas sul on seade, mida [PERSON_NAME] tagasiostu?""
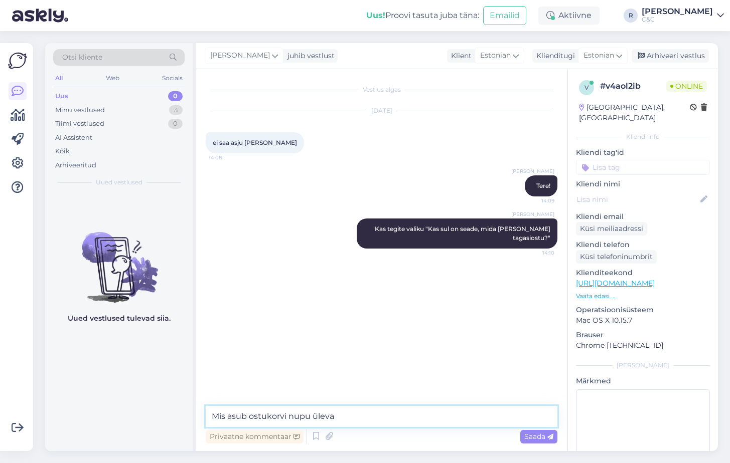
type textarea "Mis asub ostukorvi nupu üleval"
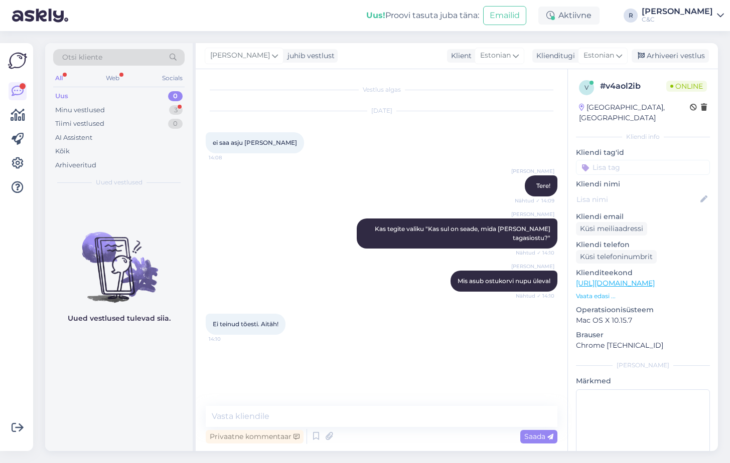
click at [167, 35] on div "Otsi kliente All Web Socials Uus 0 Minu vestlused 3 Tiimi vestlused 0 AI Assist…" at bounding box center [384, 247] width 691 height 432
click at [174, 103] on div "Minu vestlused 3" at bounding box center [118, 110] width 131 height 14
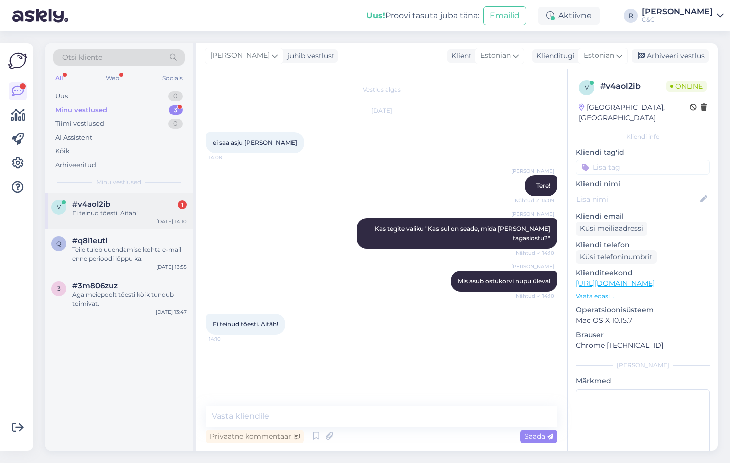
click at [141, 206] on div "#v4aol2ib 1" at bounding box center [129, 204] width 114 height 9
click at [294, 418] on textarea at bounding box center [382, 416] width 352 height 21
type textarea "Ikka, head!"
drag, startPoint x: 162, startPoint y: 131, endPoint x: 172, endPoint y: 123, distance: 12.1
click at [162, 131] on div "AI Assistent" at bounding box center [118, 138] width 131 height 14
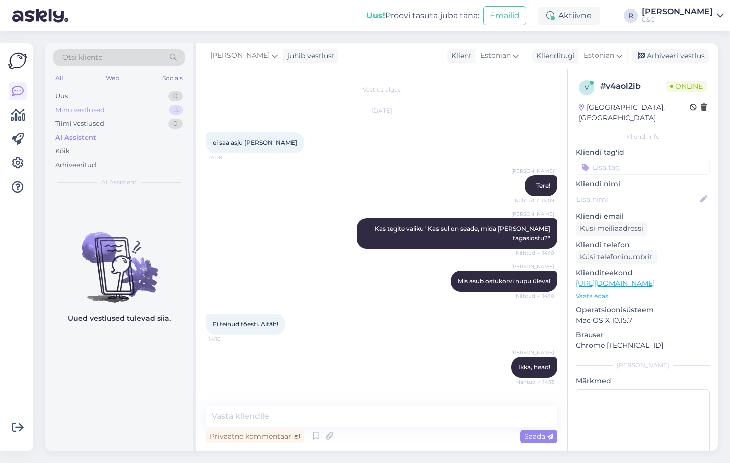
click at [144, 107] on div "Minu vestlused 3" at bounding box center [118, 110] width 131 height 14
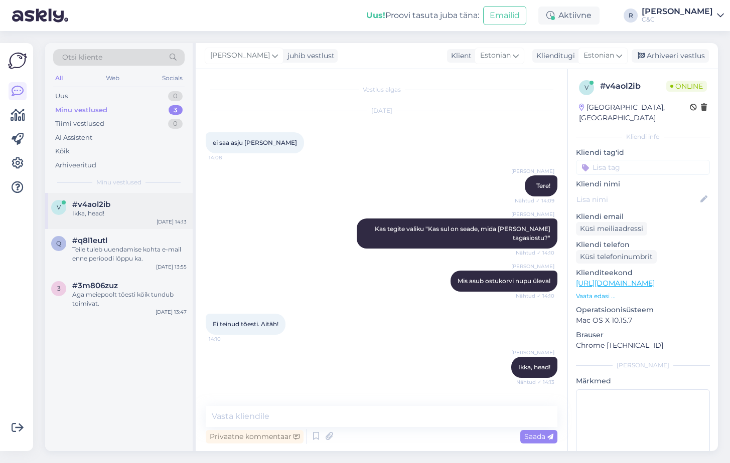
click at [135, 196] on div "v #v4aol2ib Ikka, head! [DATE] 14:13" at bounding box center [118, 211] width 147 height 36
click at [655, 51] on div "Arhiveeri vestlus" at bounding box center [669, 56] width 77 height 14
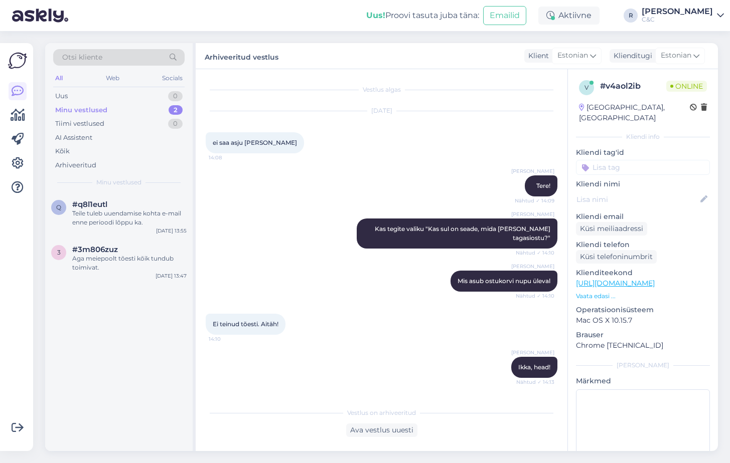
click at [147, 222] on div "Teile tuleb uuendamise kohta e-mail enne perioodi lõppu ka." at bounding box center [129, 218] width 114 height 18
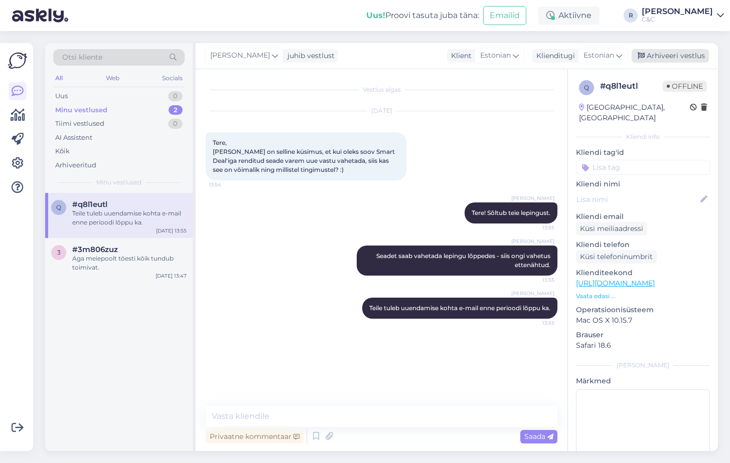
click at [671, 50] on div "Arhiveeri vestlus" at bounding box center [669, 56] width 77 height 14
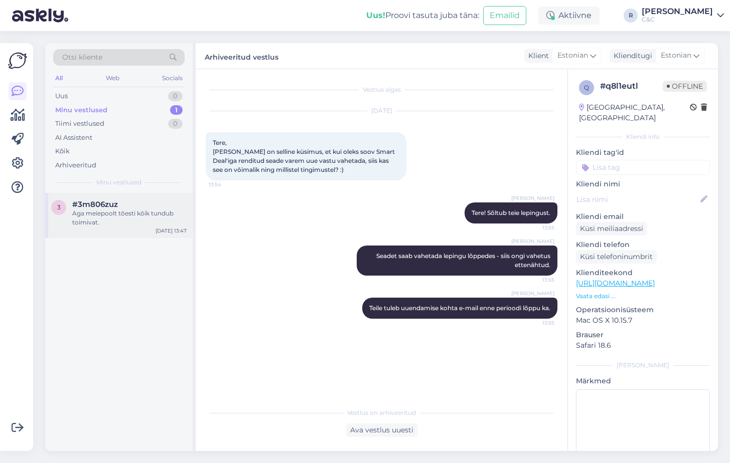
click at [157, 210] on div "Aga meiepoolt tõesti kõik tundub toimivat." at bounding box center [129, 218] width 114 height 18
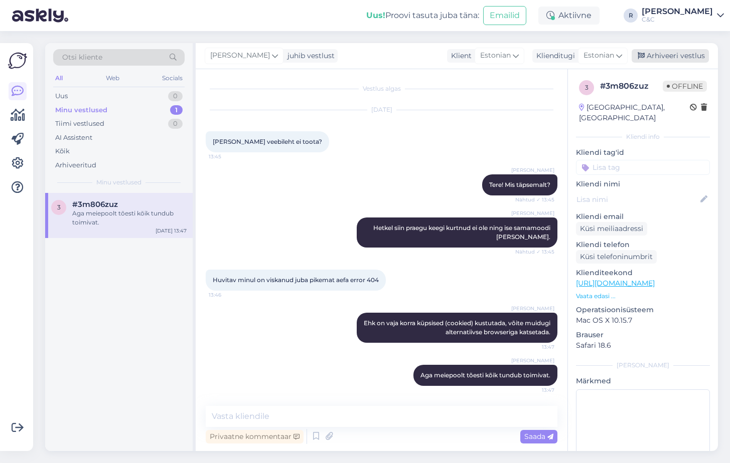
click at [664, 53] on div "Arhiveeri vestlus" at bounding box center [669, 56] width 77 height 14
